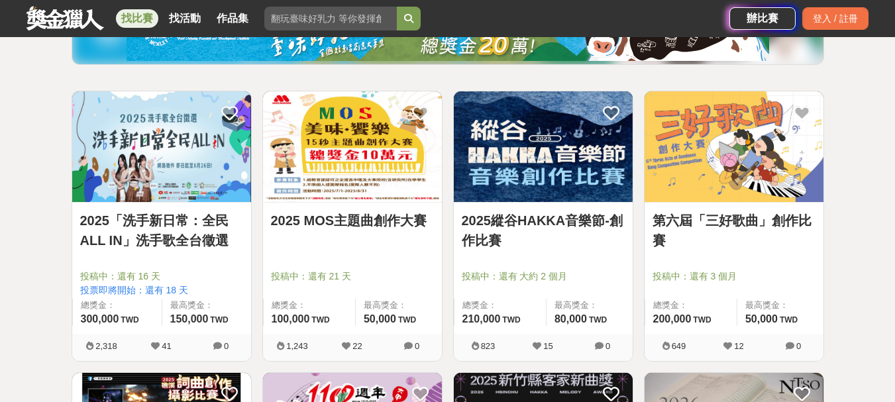
click at [367, 215] on link "2025 MOS主題曲創作大賽" at bounding box center [352, 221] width 163 height 20
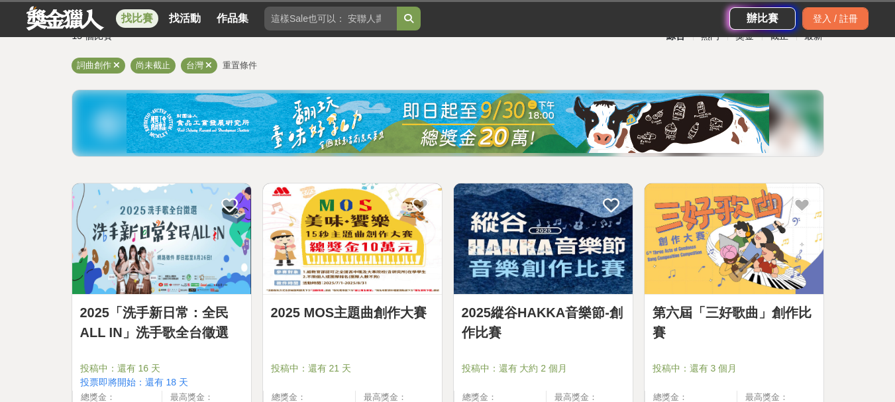
scroll to position [199, 0]
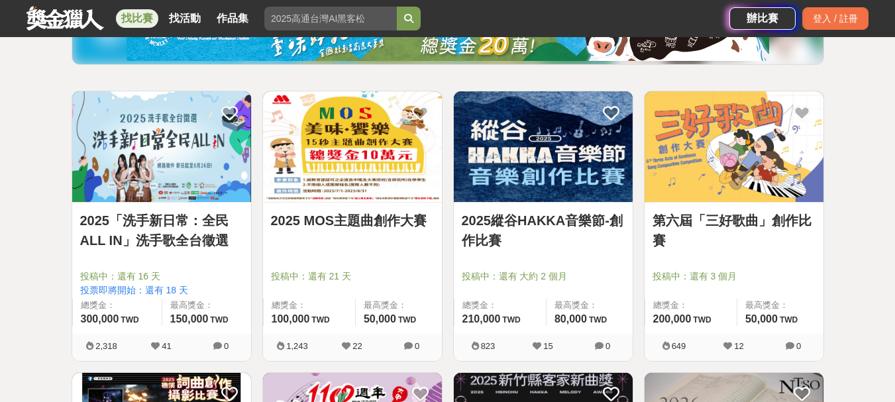
click at [558, 203] on div "2025縱谷HAKKA音樂節-創作比賽 投稿中：還有 大約 2 個月 總獎金： 210,000 210,000 TWD 最高獎金： 80,000 TWD" at bounding box center [543, 268] width 179 height 131
click at [562, 218] on link "2025縱谷HAKKA音樂節-創作比賽" at bounding box center [543, 231] width 163 height 40
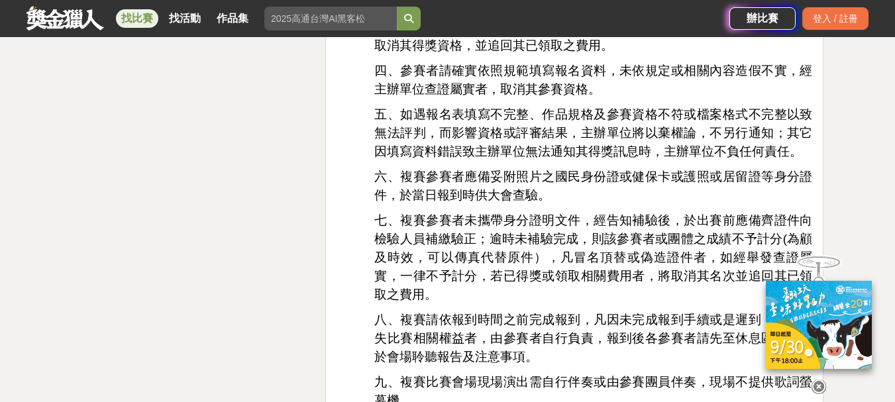
scroll to position [2239, 0]
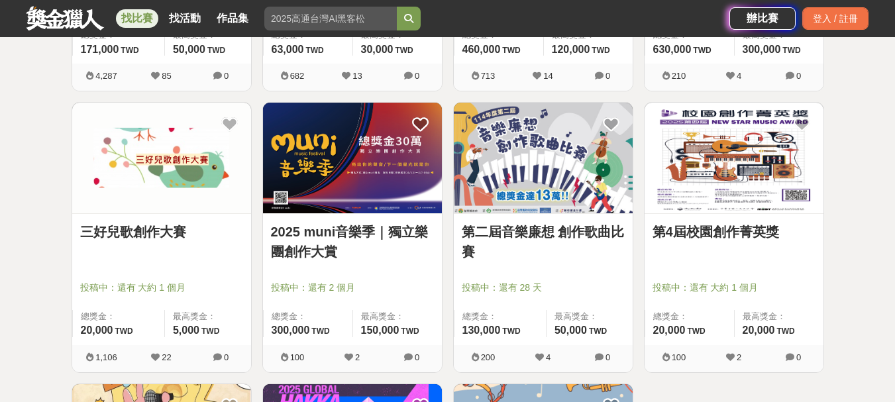
scroll to position [728, 0]
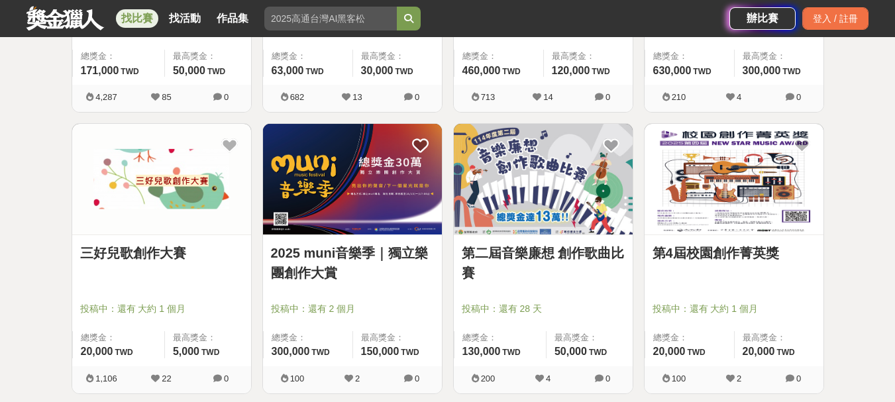
click at [364, 252] on link "2025 muni音樂季｜獨立樂團創作大賞" at bounding box center [352, 263] width 163 height 40
